Goal: Information Seeking & Learning: Stay updated

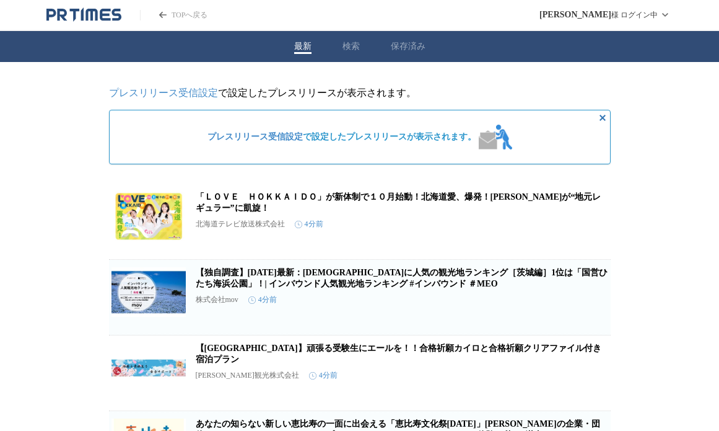
drag, startPoint x: 0, startPoint y: 0, endPoint x: 95, endPoint y: 119, distance: 152.5
drag, startPoint x: 574, startPoint y: 126, endPoint x: 582, endPoint y: 122, distance: 9.4
click at [575, 126] on div "プレスリリース受信設定 で設定したプレスリリースが表示されます。" at bounding box center [360, 137] width 502 height 55
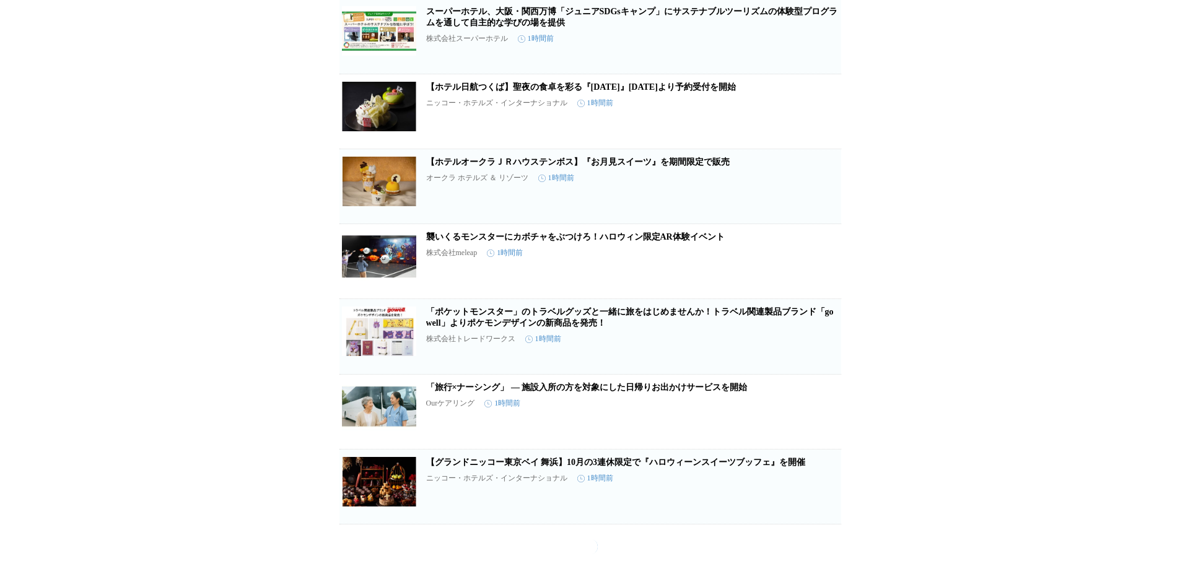
scroll to position [1205, 0]
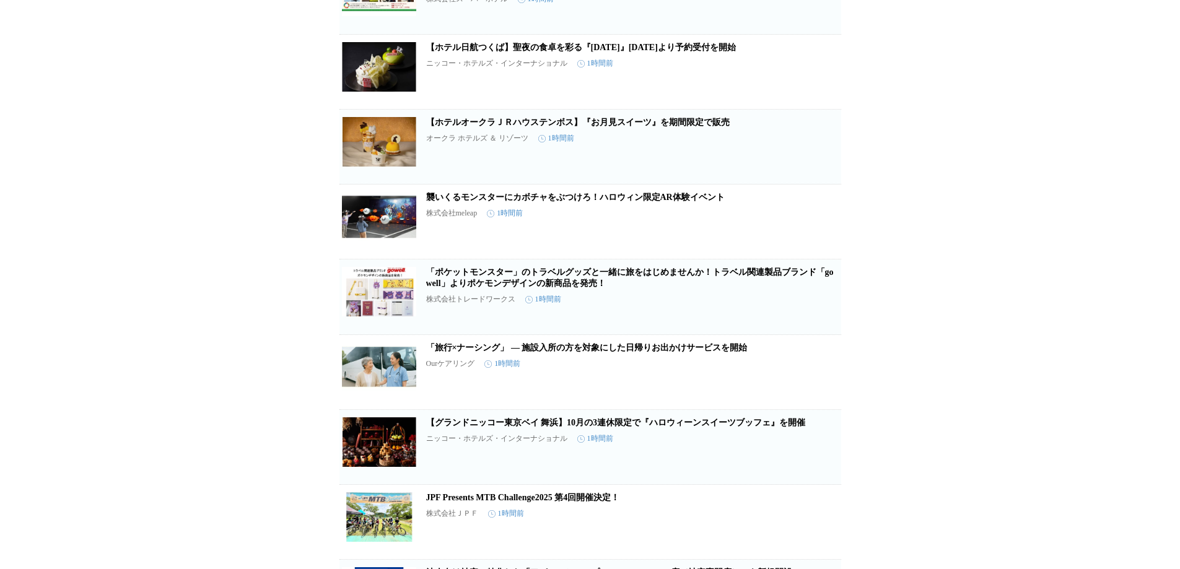
drag, startPoint x: 486, startPoint y: 64, endPoint x: 300, endPoint y: 61, distance: 186.6
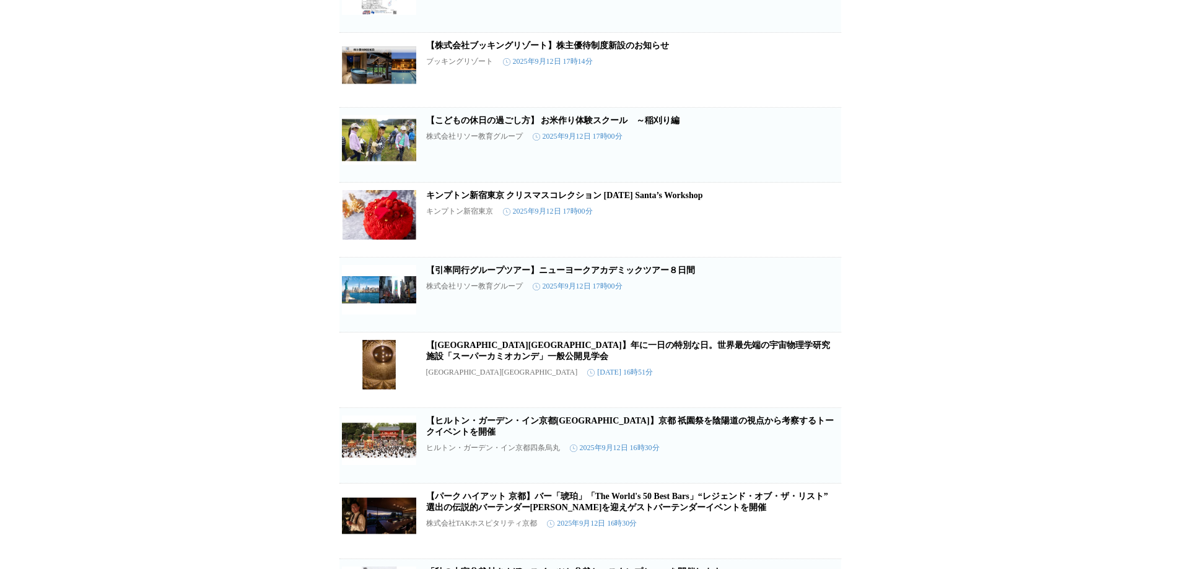
scroll to position [8941, 0]
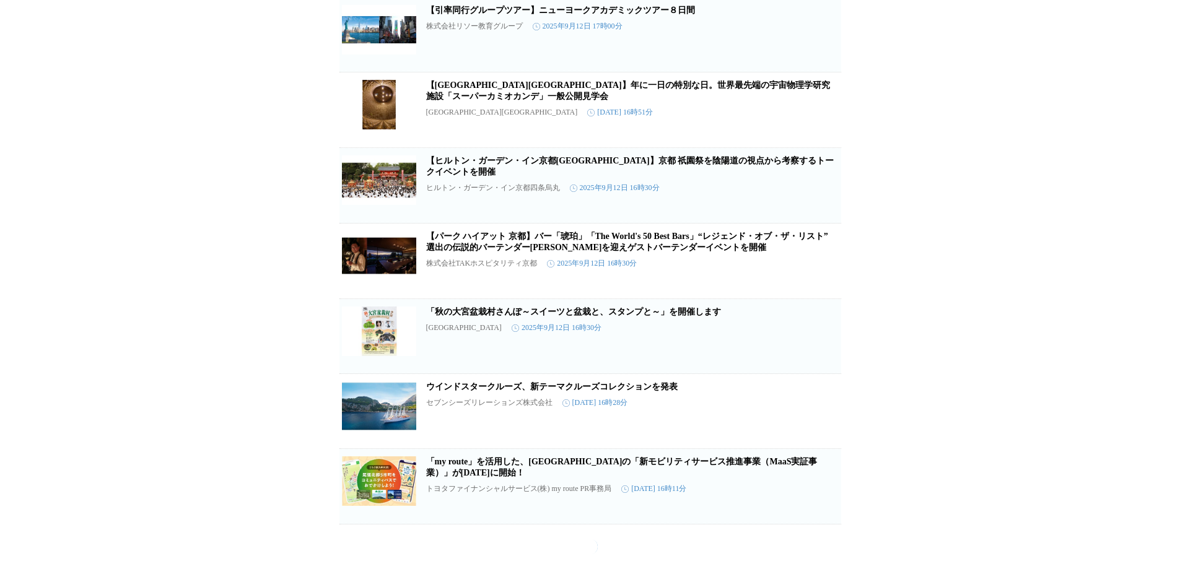
drag, startPoint x: 1122, startPoint y: 322, endPoint x: 1104, endPoint y: 316, distance: 19.6
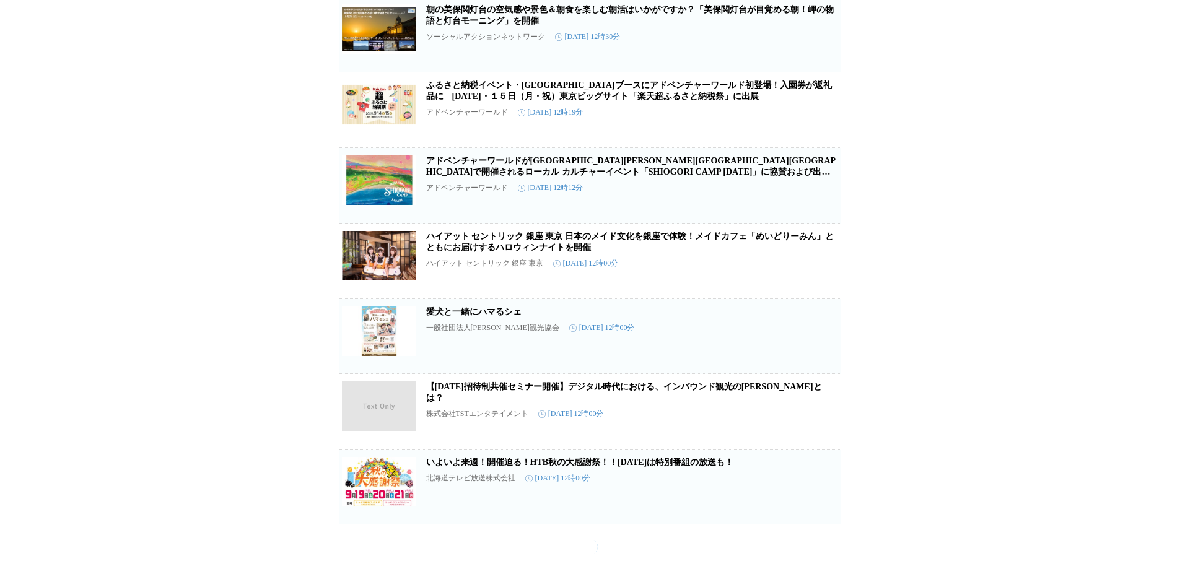
scroll to position [24577, 0]
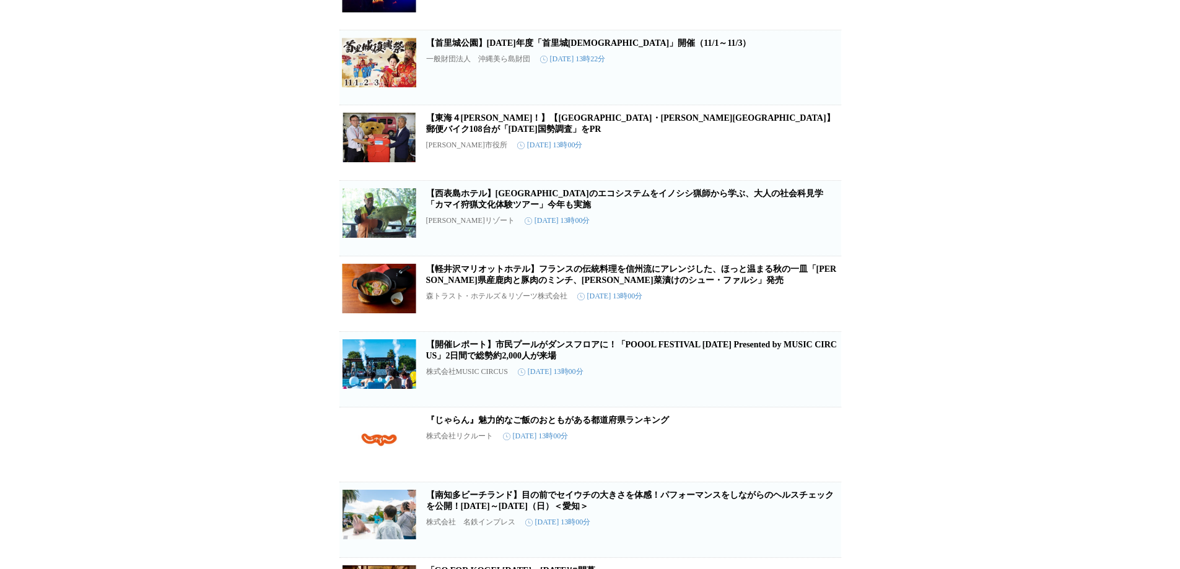
scroll to position [32836, 0]
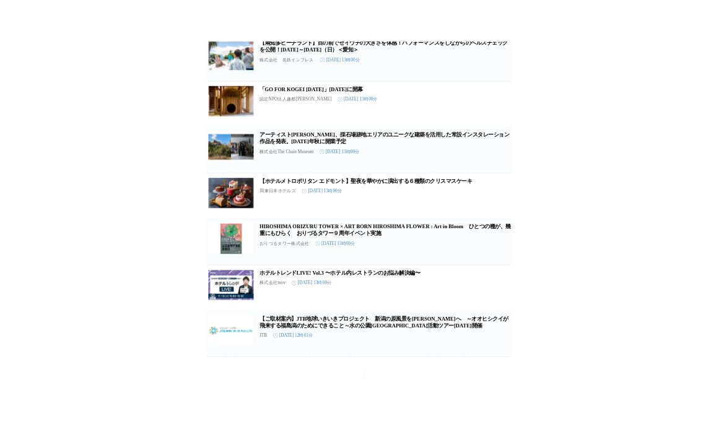
scroll to position [32851, 0]
